Goal: Transaction & Acquisition: Book appointment/travel/reservation

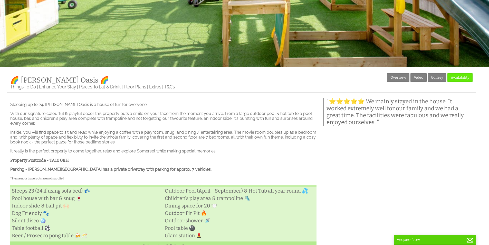
scroll to position [103, 0]
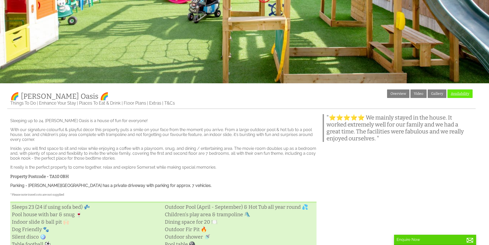
click at [459, 91] on link "Availability" at bounding box center [460, 93] width 25 height 8
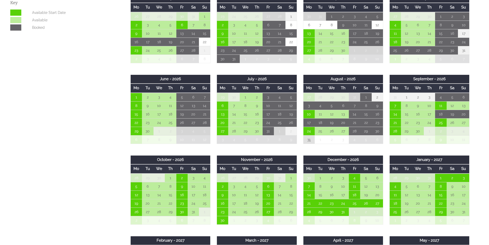
scroll to position [308, 0]
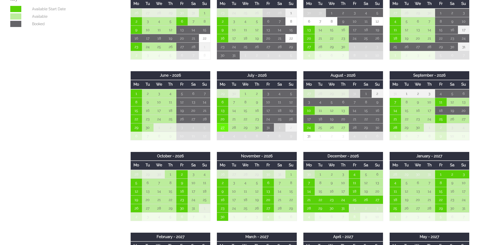
click at [223, 130] on td "27" at bounding box center [222, 127] width 11 height 8
click at [226, 151] on link "Midweek - £3,950.00" at bounding box center [222, 151] width 38 height 5
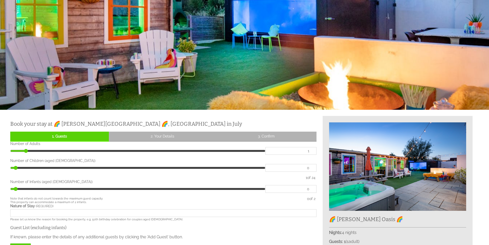
scroll to position [180, 0]
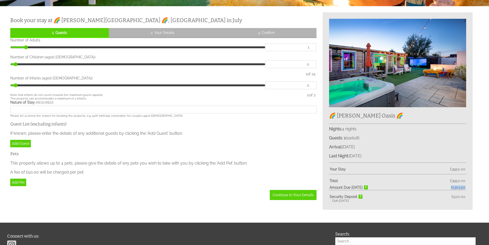
drag, startPoint x: 470, startPoint y: 187, endPoint x: 449, endPoint y: 188, distance: 21.1
click at [449, 188] on div "🌈 [PERSON_NAME] Oasis 🌈 Nights: 4 nights Guests: 1 ( 1 adult s 0 child ren 0 in…" at bounding box center [398, 110] width 150 height 197
copy span "£ 1303.50"
